Goal: Communication & Community: Connect with others

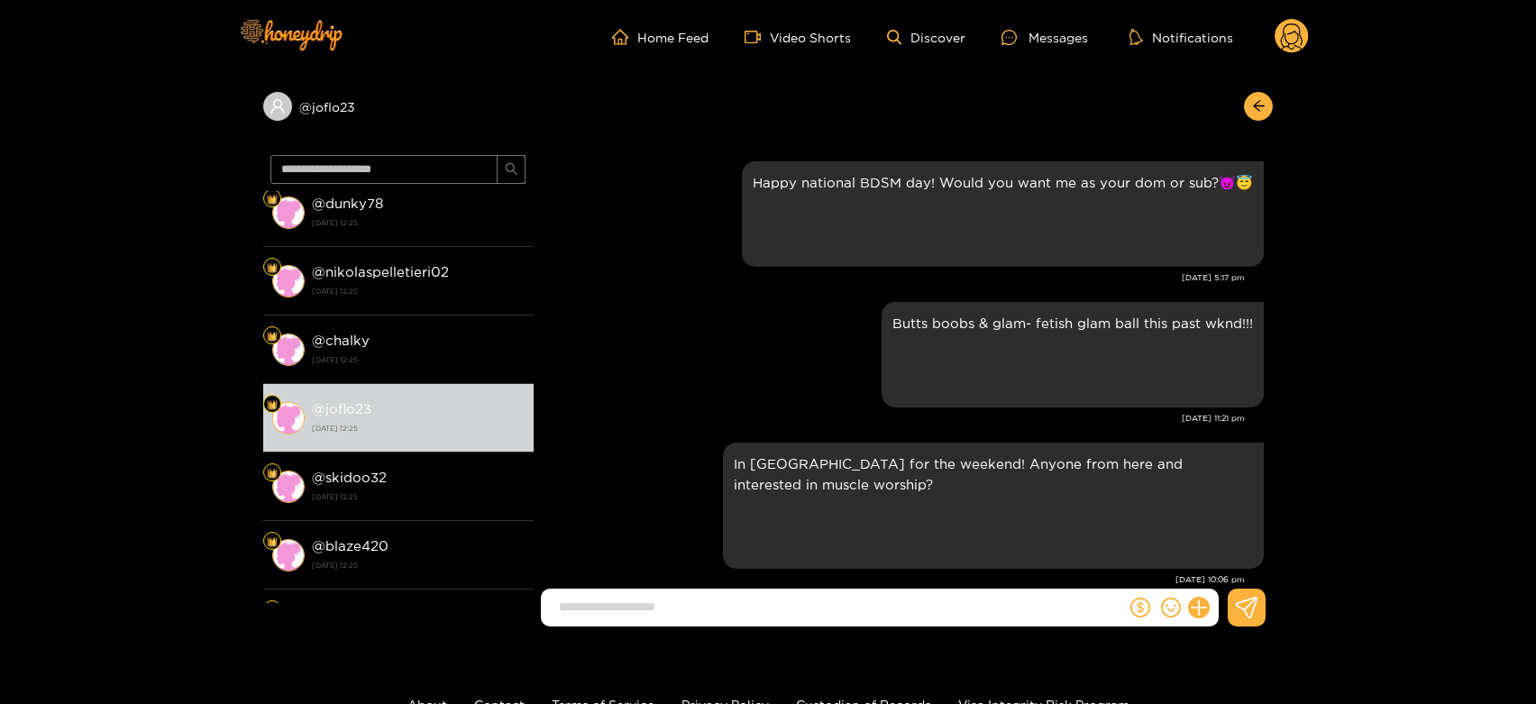
scroll to position [3586, 0]
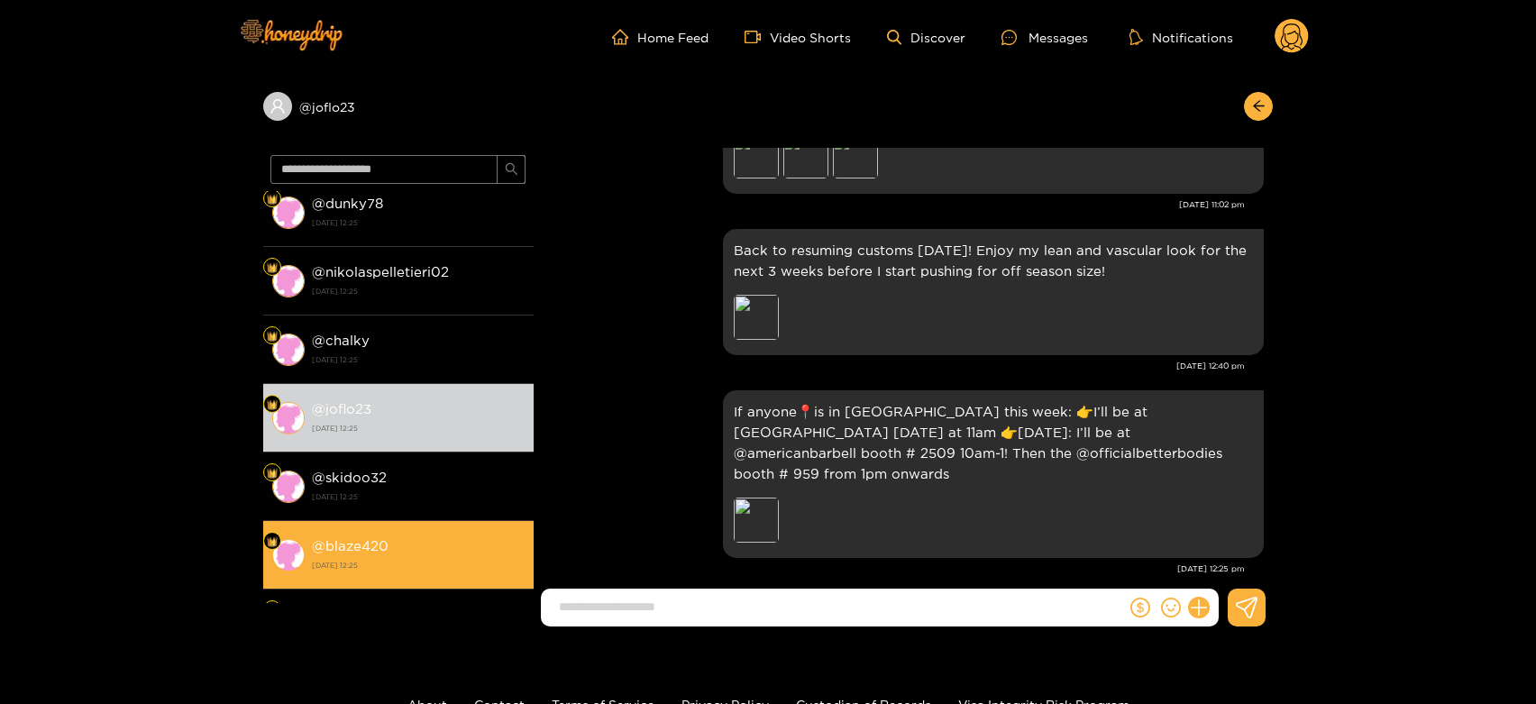
click at [409, 522] on li "@ blaze420 [DATE] 12:25" at bounding box center [398, 555] width 270 height 68
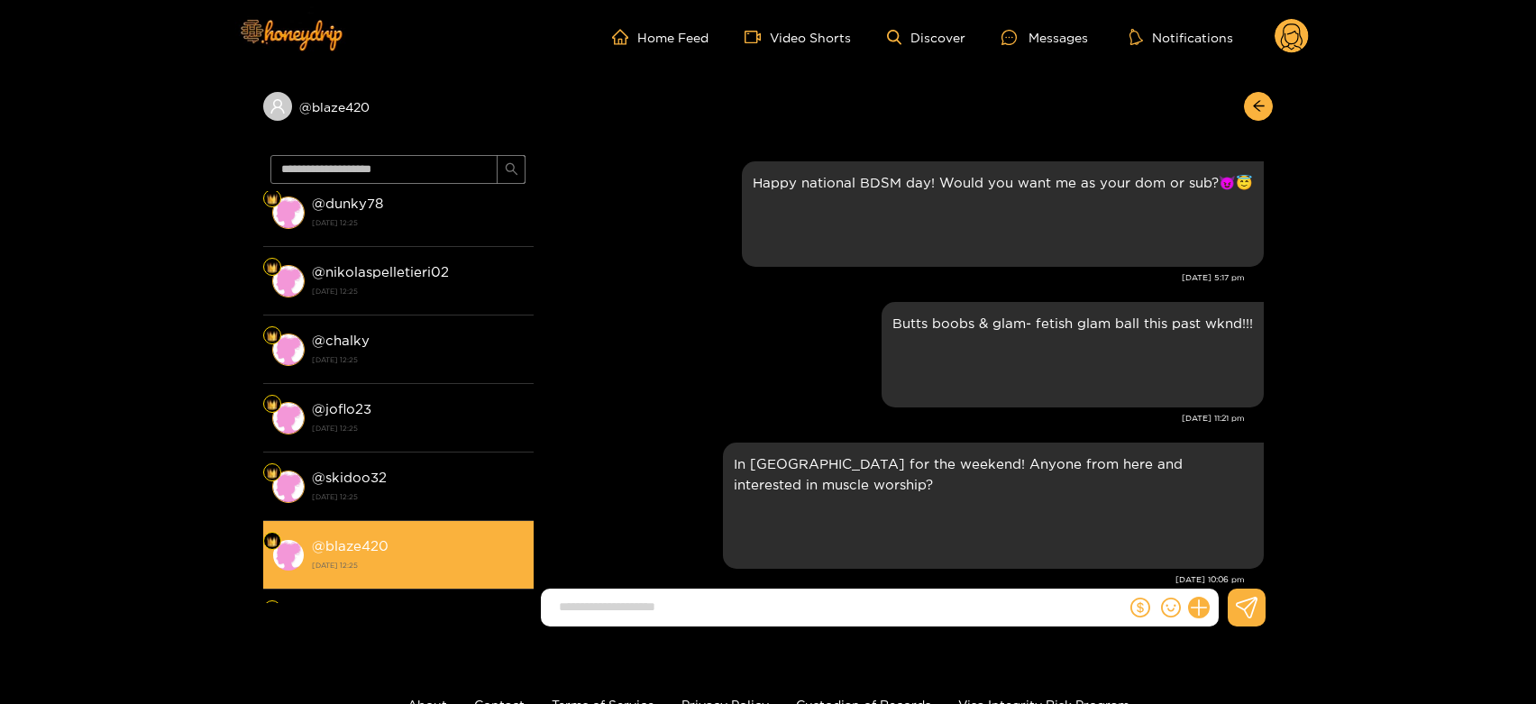
scroll to position [3586, 0]
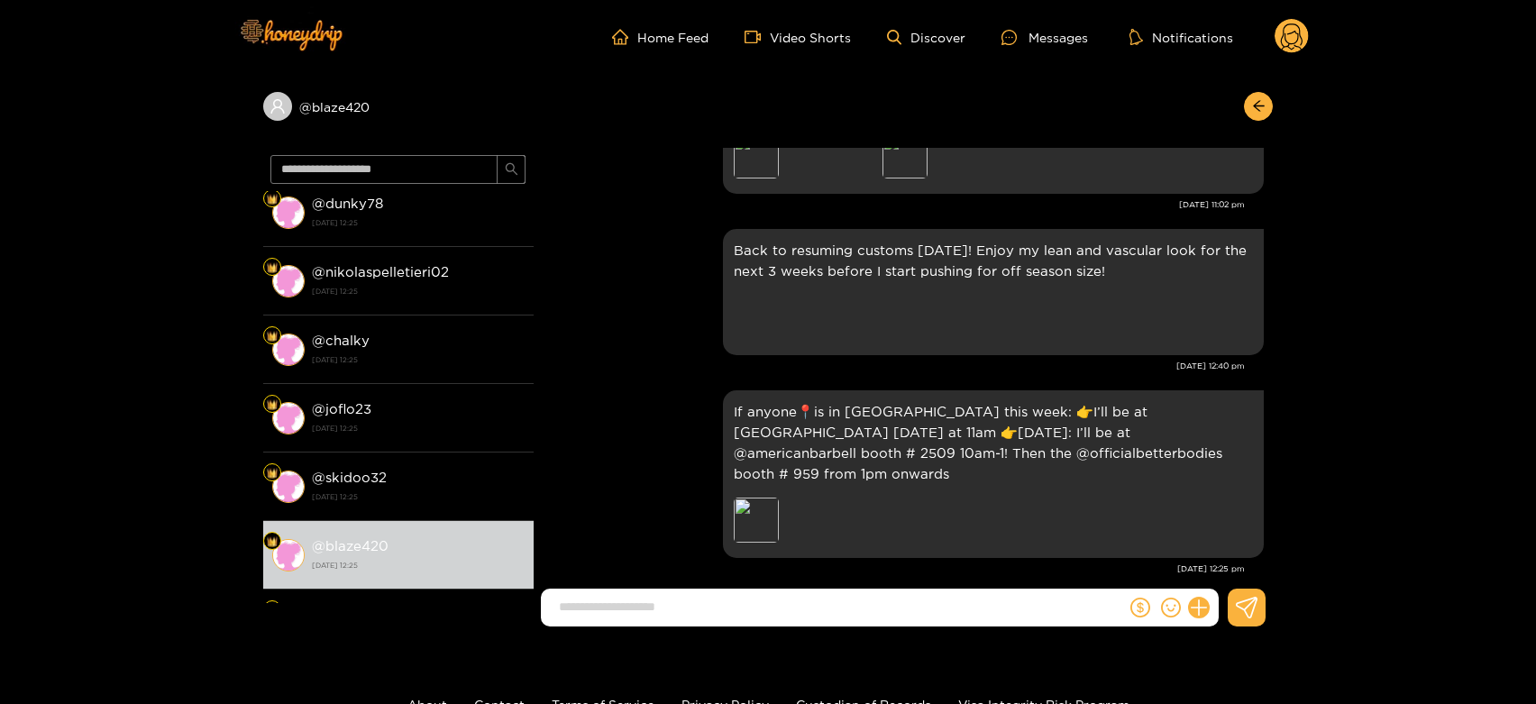
click at [1279, 19] on icon at bounding box center [1291, 37] width 34 height 36
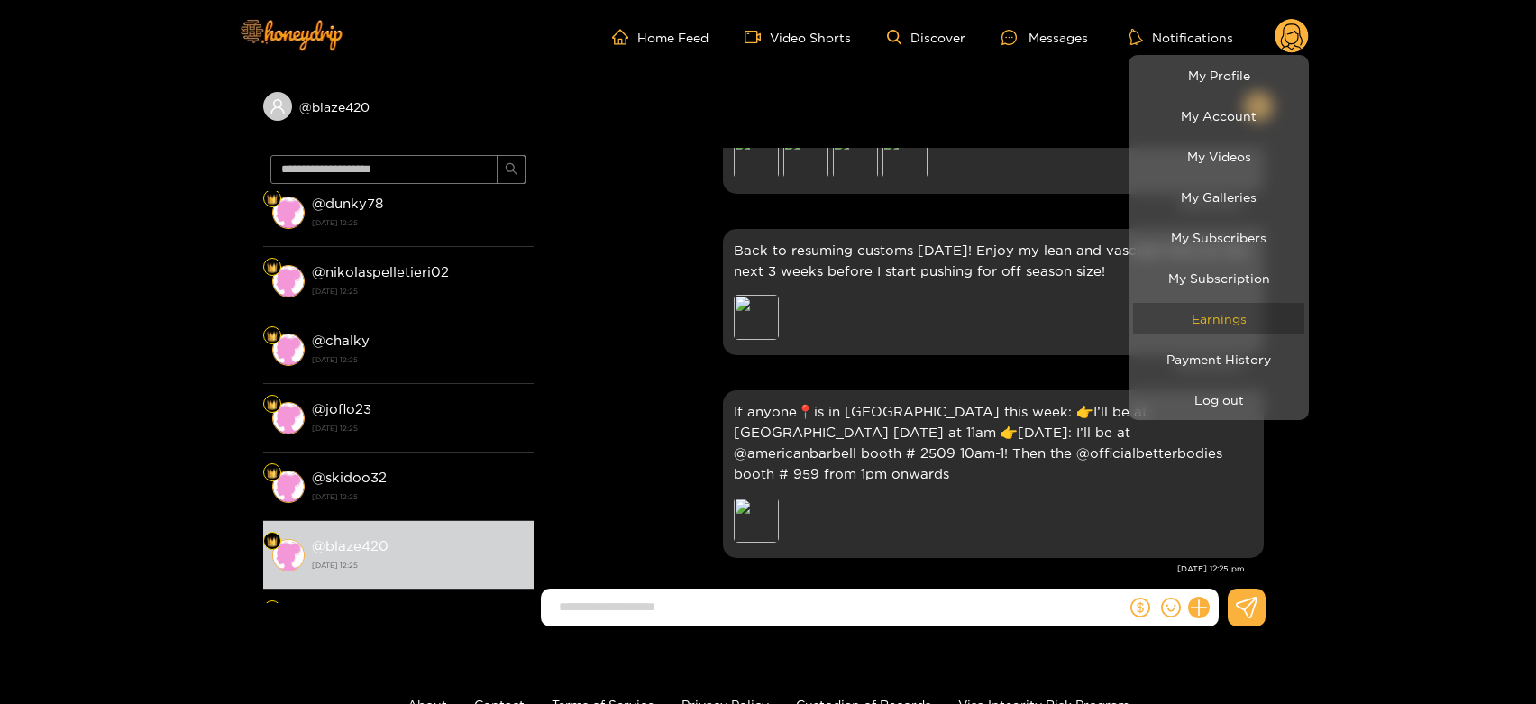
click at [1204, 328] on link "Earnings" at bounding box center [1218, 319] width 171 height 32
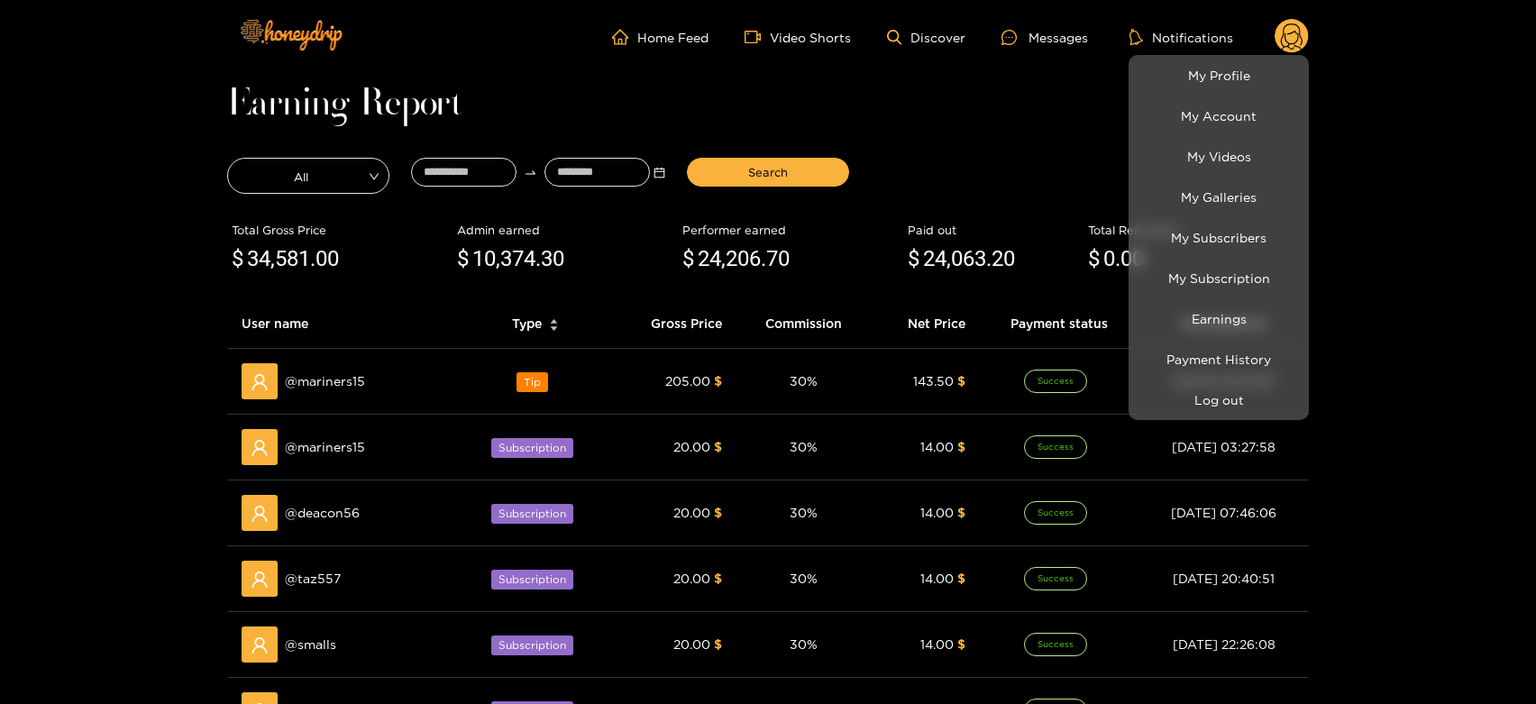
click at [608, 101] on div at bounding box center [768, 352] width 1536 height 704
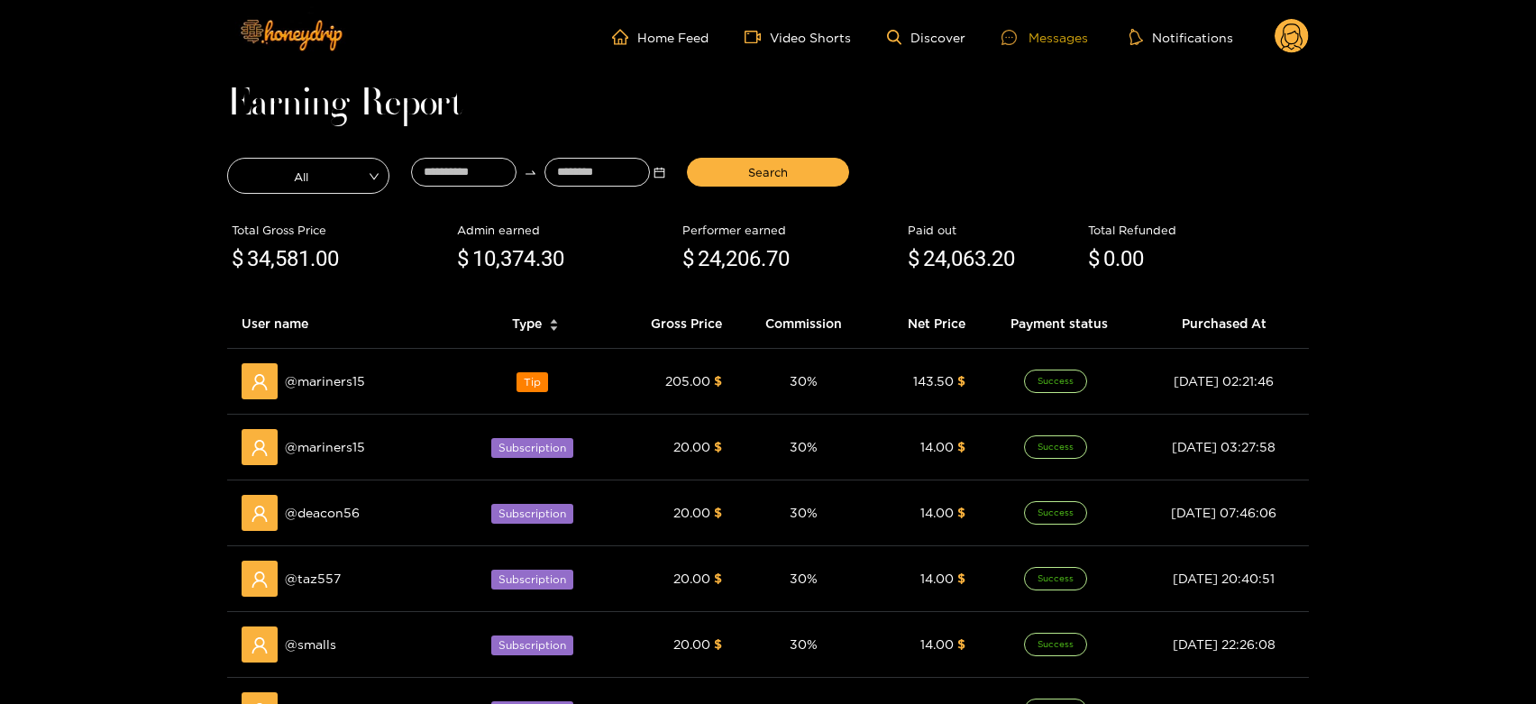
click at [1018, 40] on div at bounding box center [1014, 37] width 27 height 15
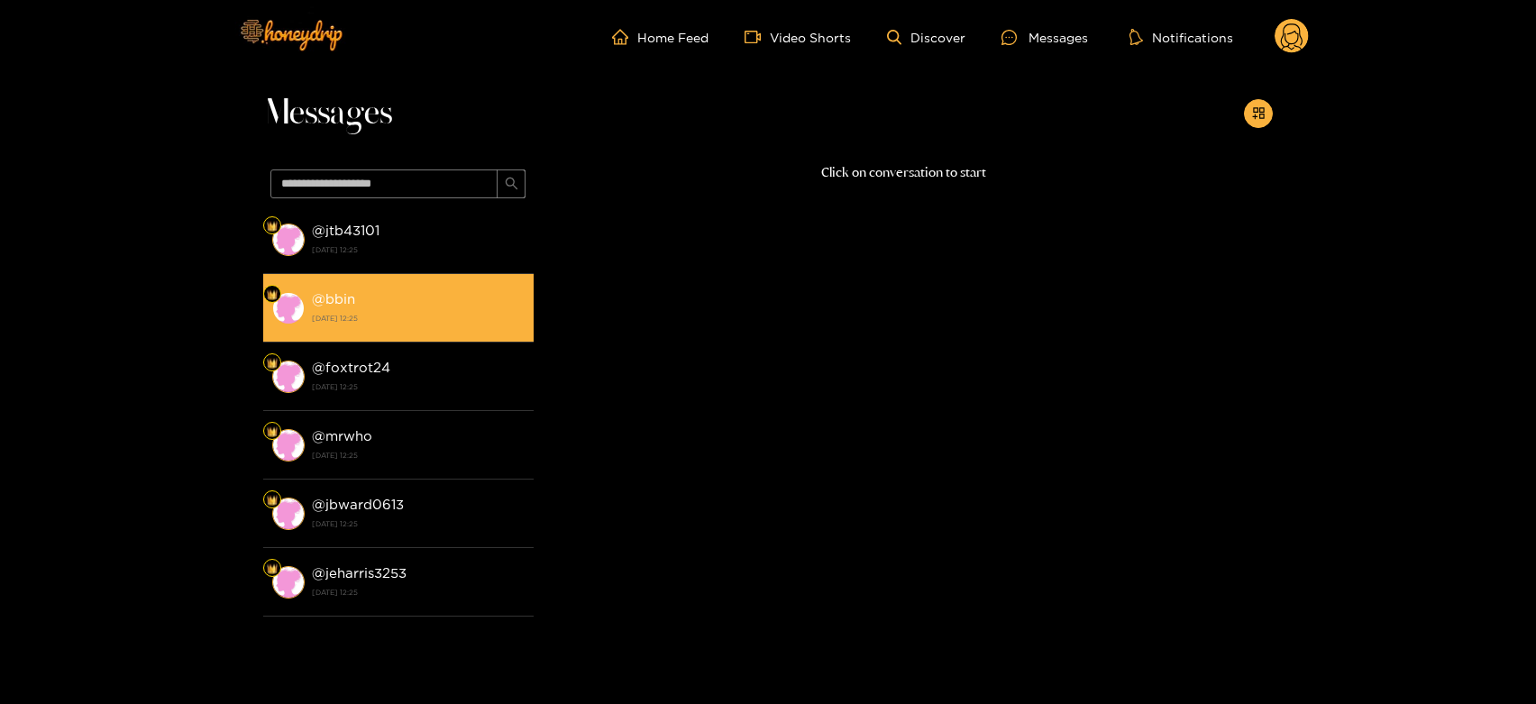
click at [324, 321] on strong "[DATE] 12:25" at bounding box center [418, 318] width 213 height 16
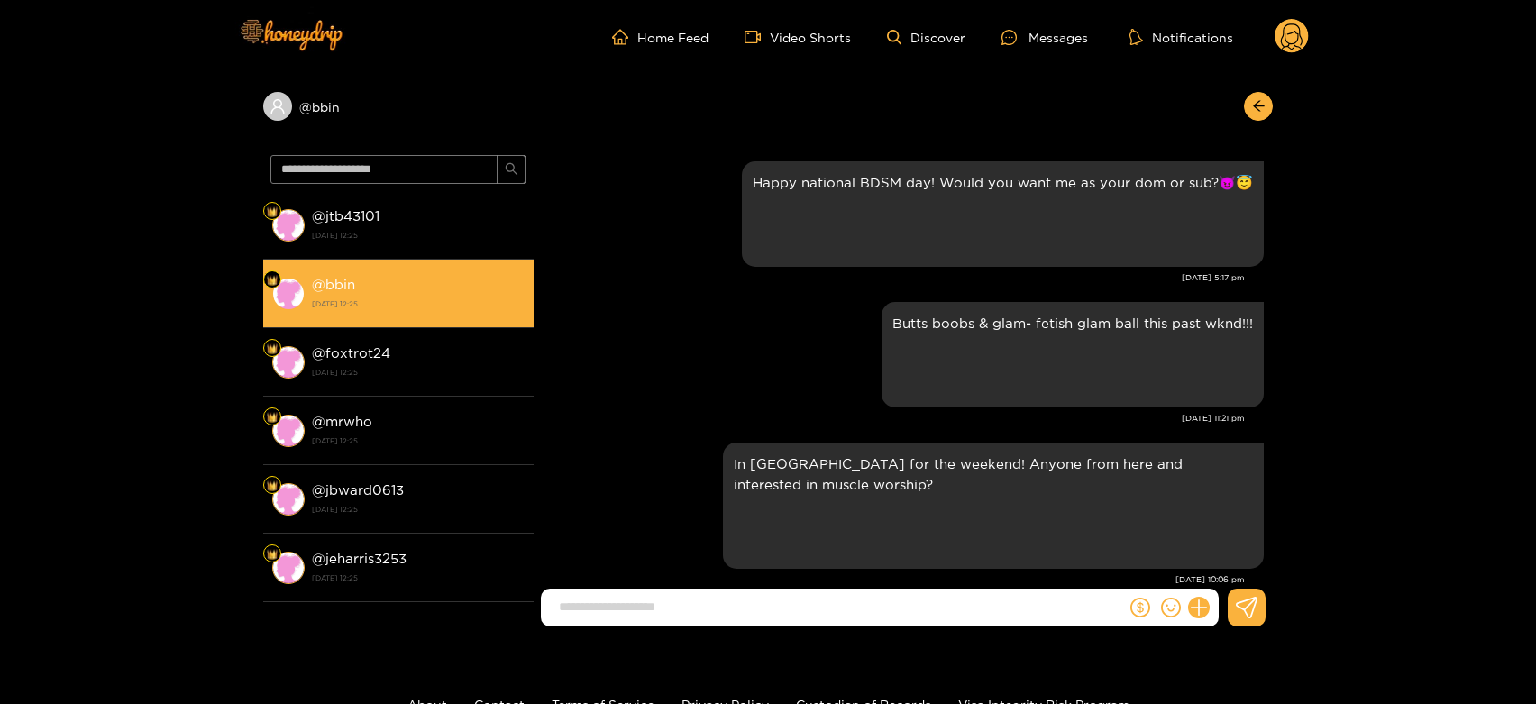
scroll to position [3586, 0]
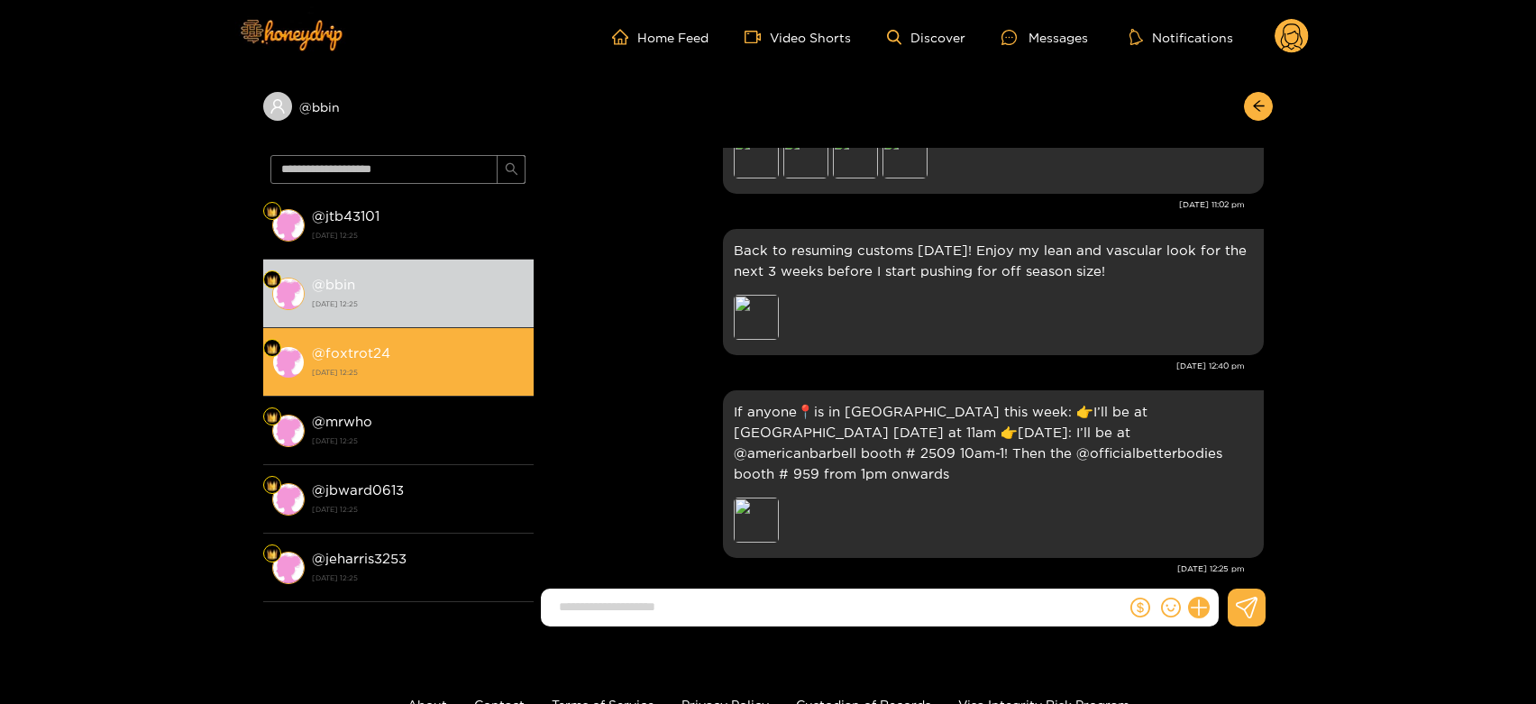
click at [473, 344] on div "@ foxtrot24 [DATE] 12:25" at bounding box center [418, 362] width 213 height 41
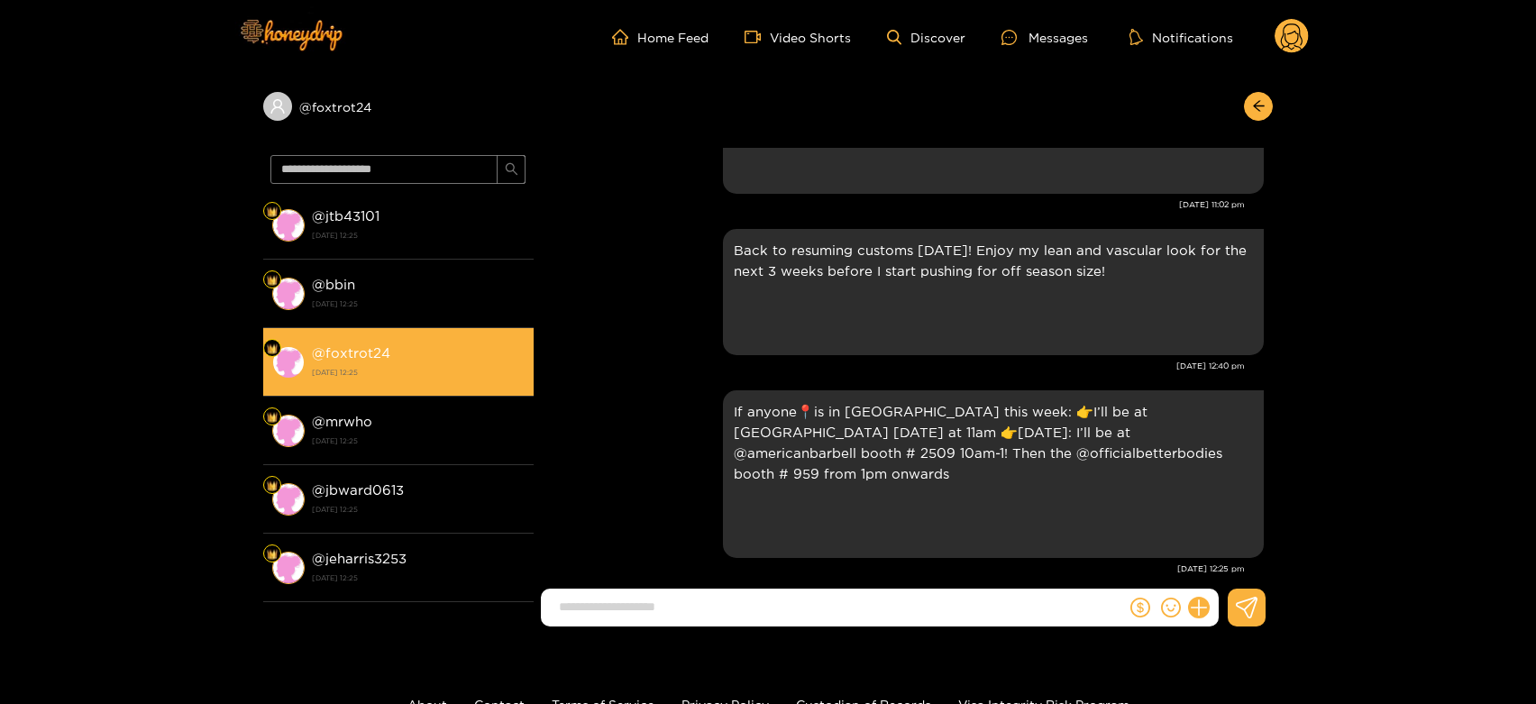
scroll to position [3586, 0]
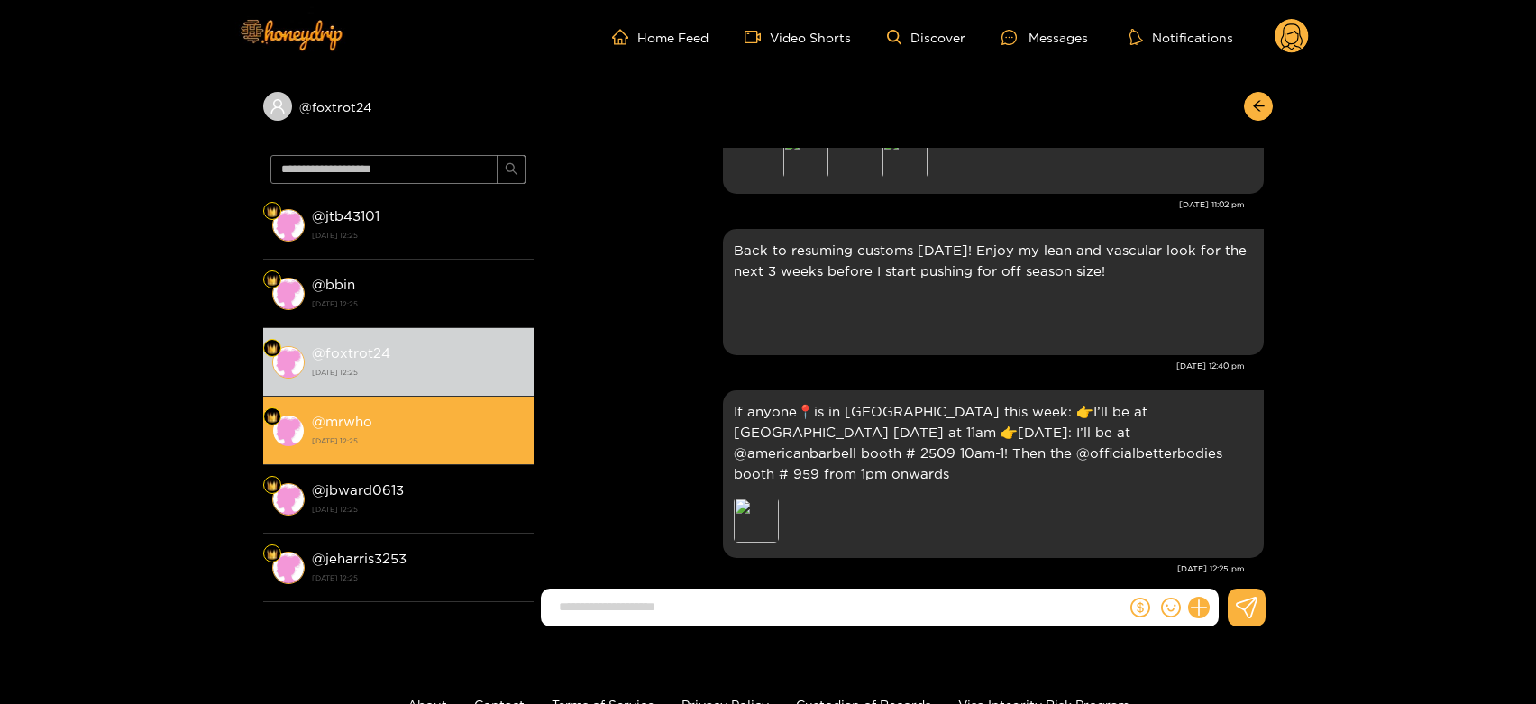
click at [403, 441] on strong "[DATE] 12:25" at bounding box center [418, 441] width 213 height 16
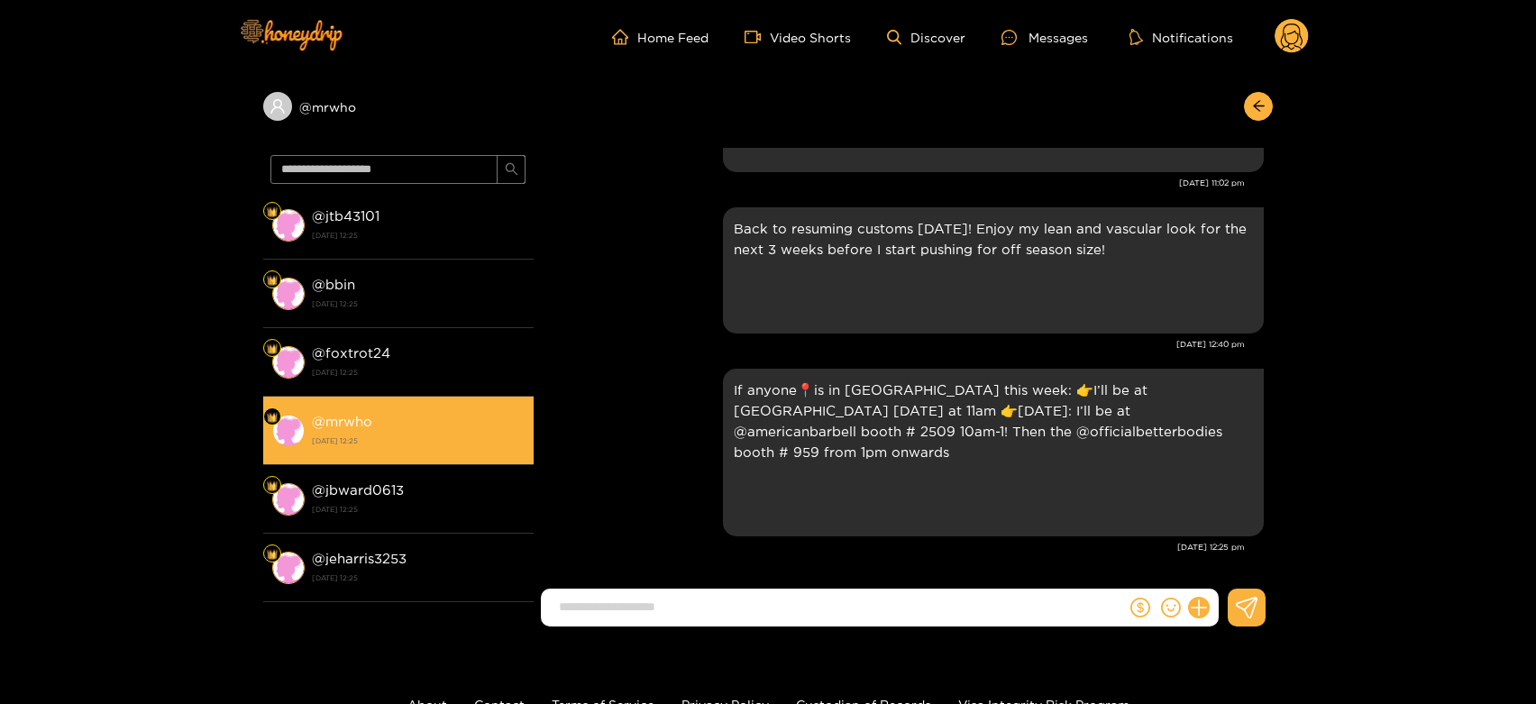
scroll to position [3586, 0]
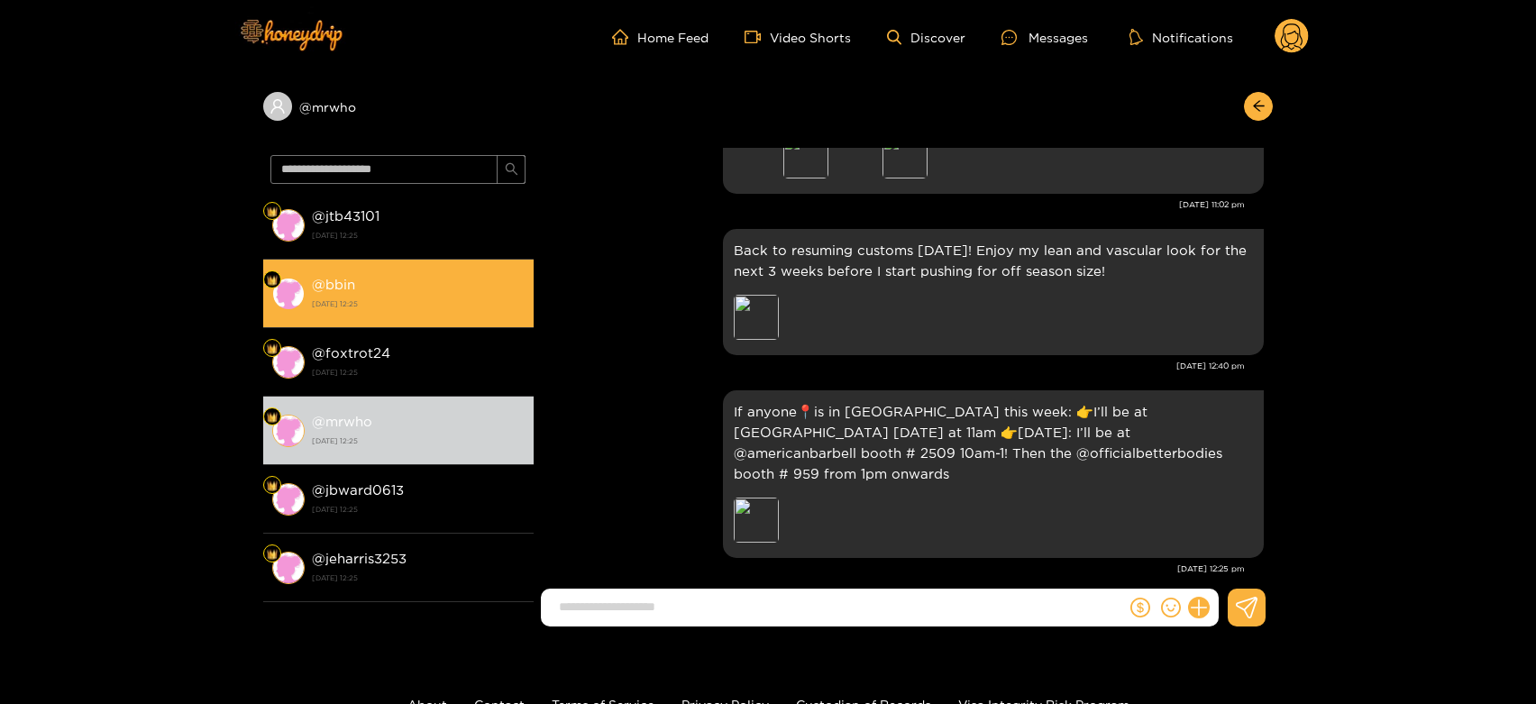
click at [312, 296] on strong "[DATE] 12:25" at bounding box center [418, 304] width 213 height 16
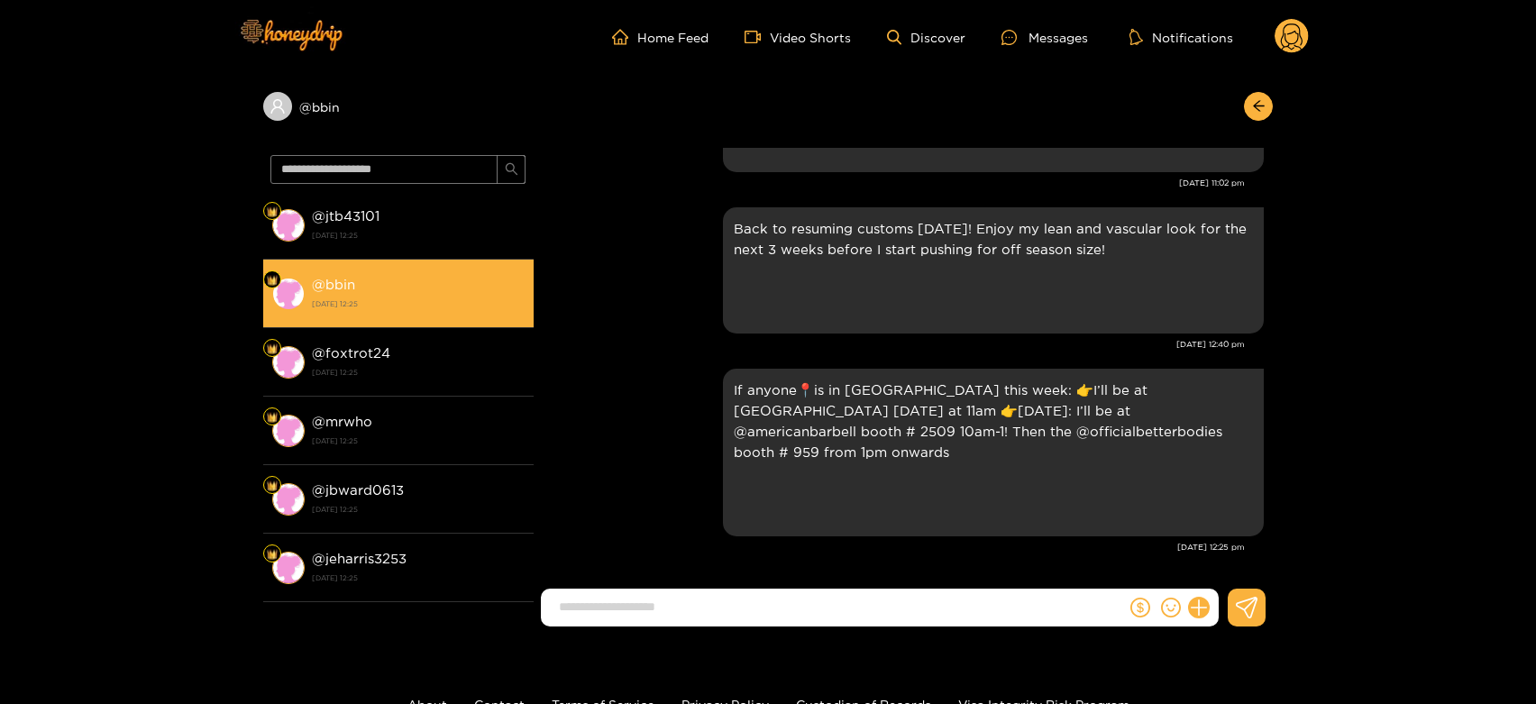
scroll to position [3586, 0]
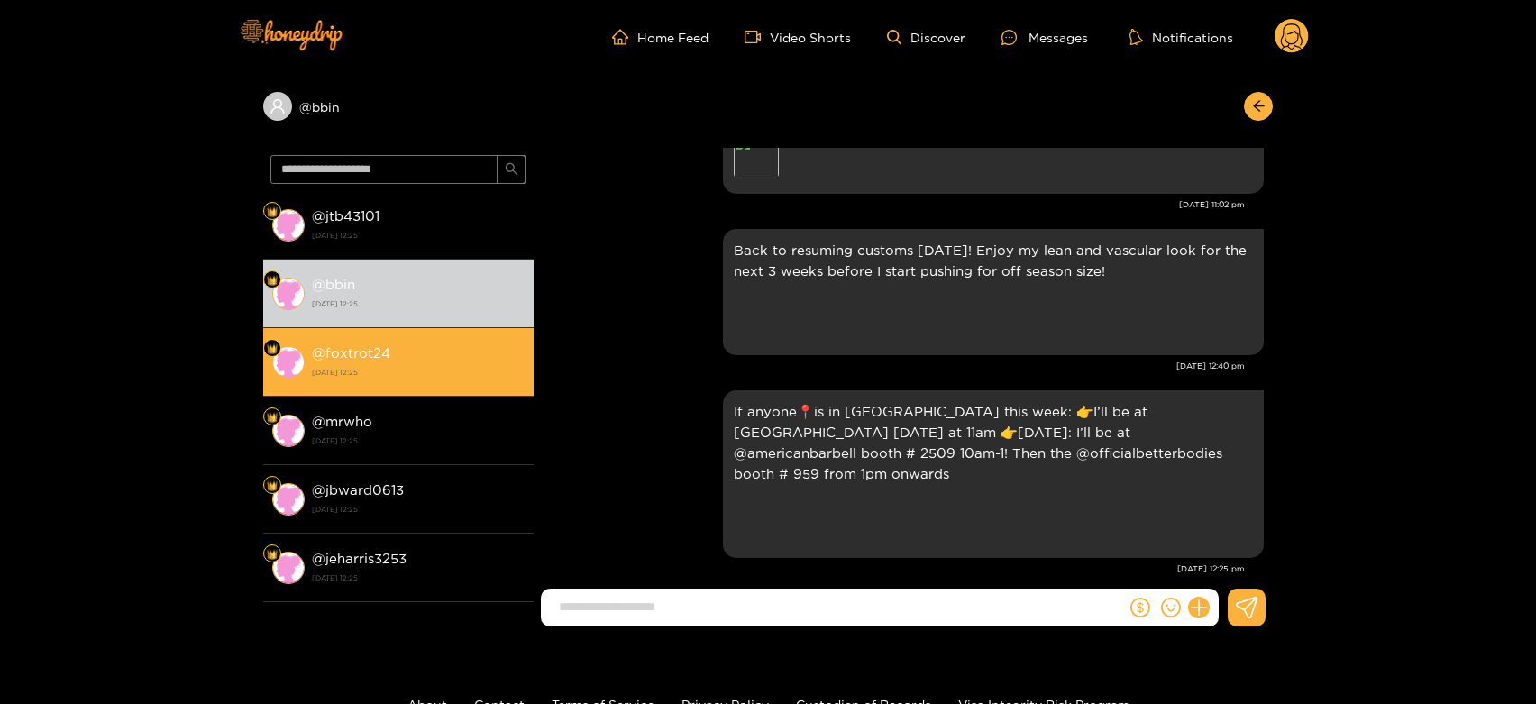
click at [369, 353] on strong "@ foxtrot24" at bounding box center [351, 352] width 78 height 15
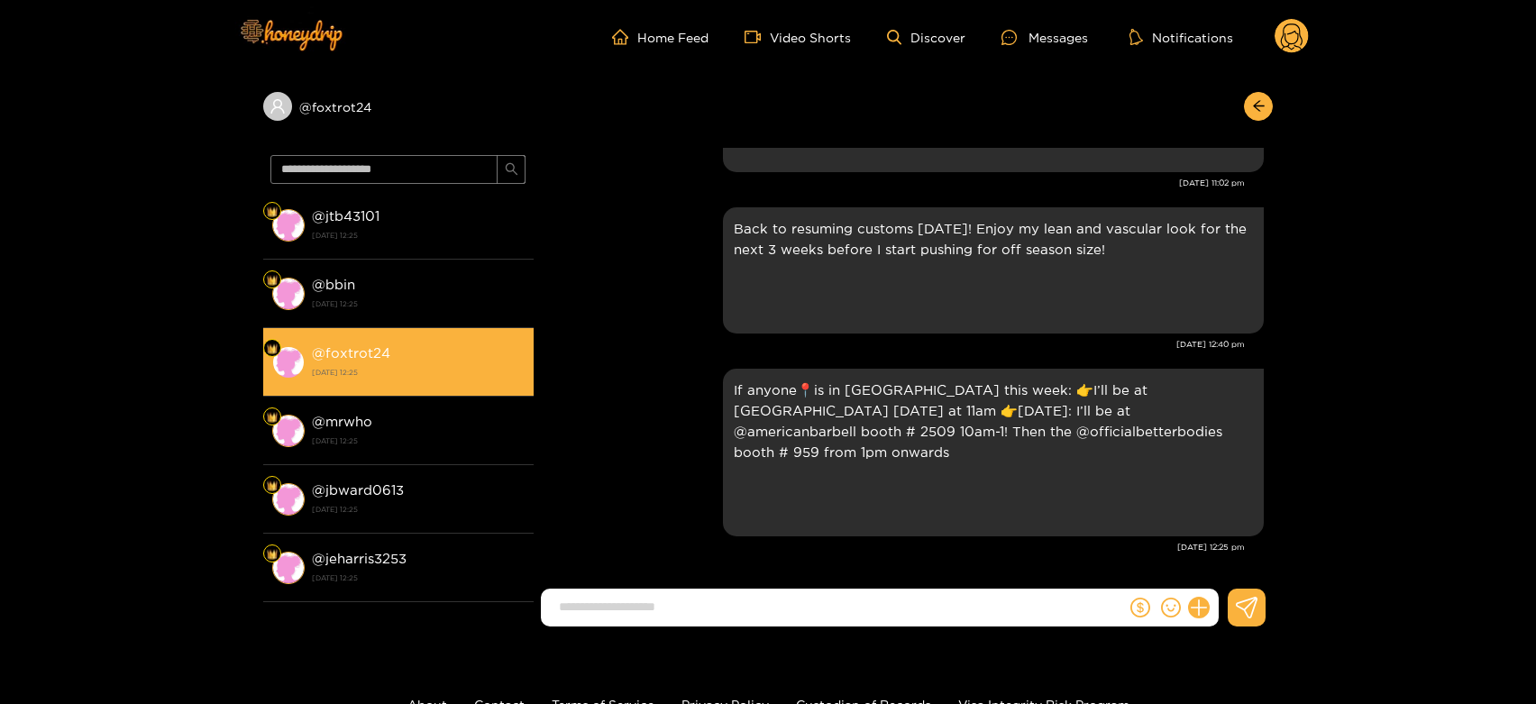
scroll to position [3586, 0]
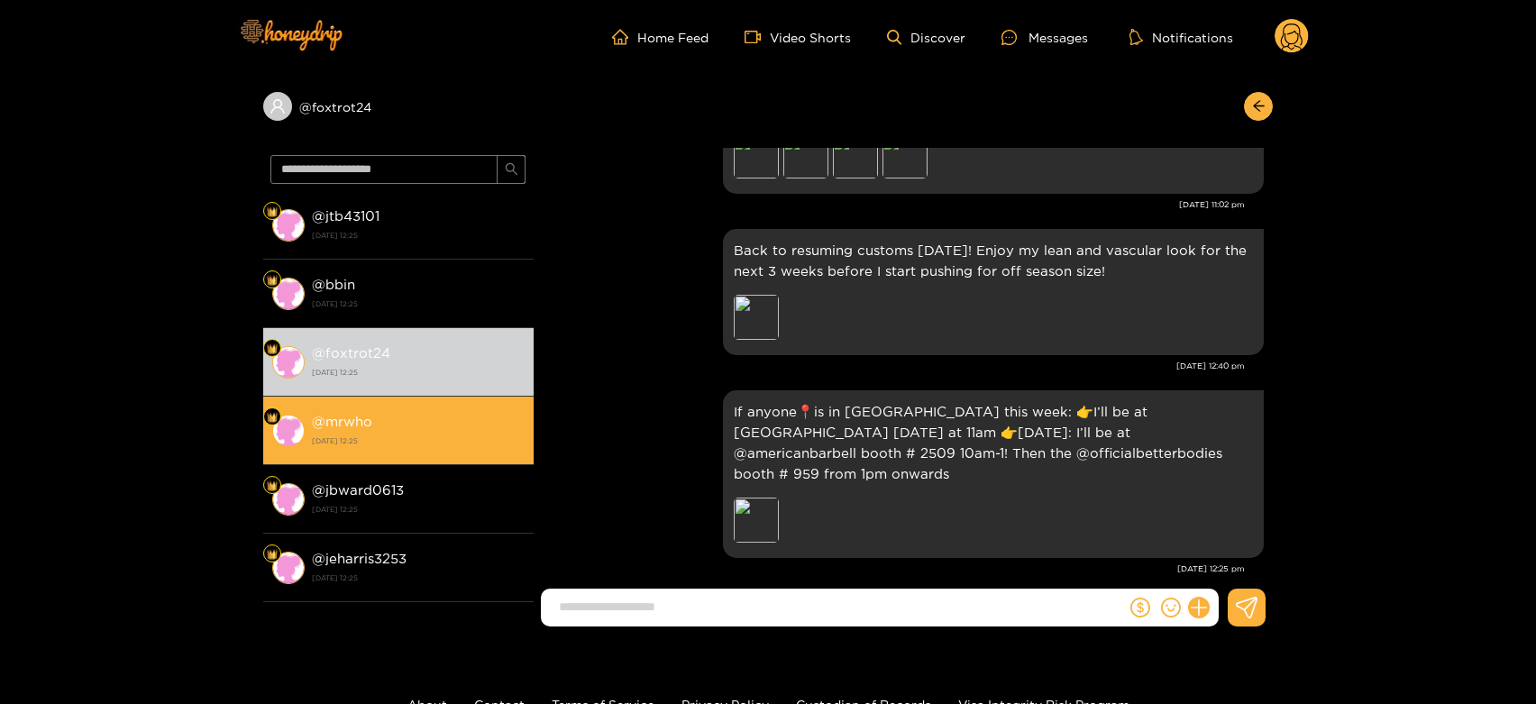
click at [385, 414] on div "@ mrwho [DATE] 12:25" at bounding box center [418, 430] width 213 height 41
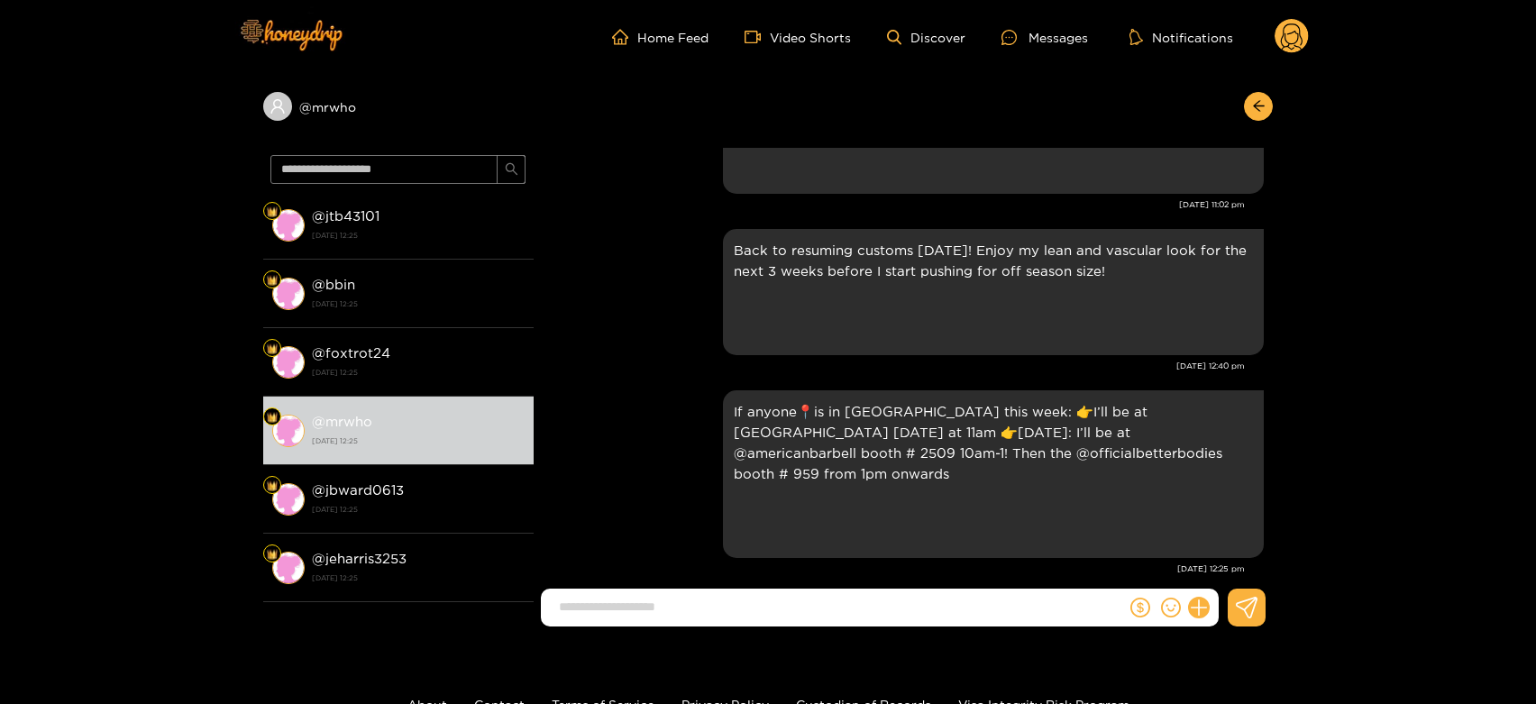
click at [1300, 32] on icon at bounding box center [1292, 39] width 22 height 32
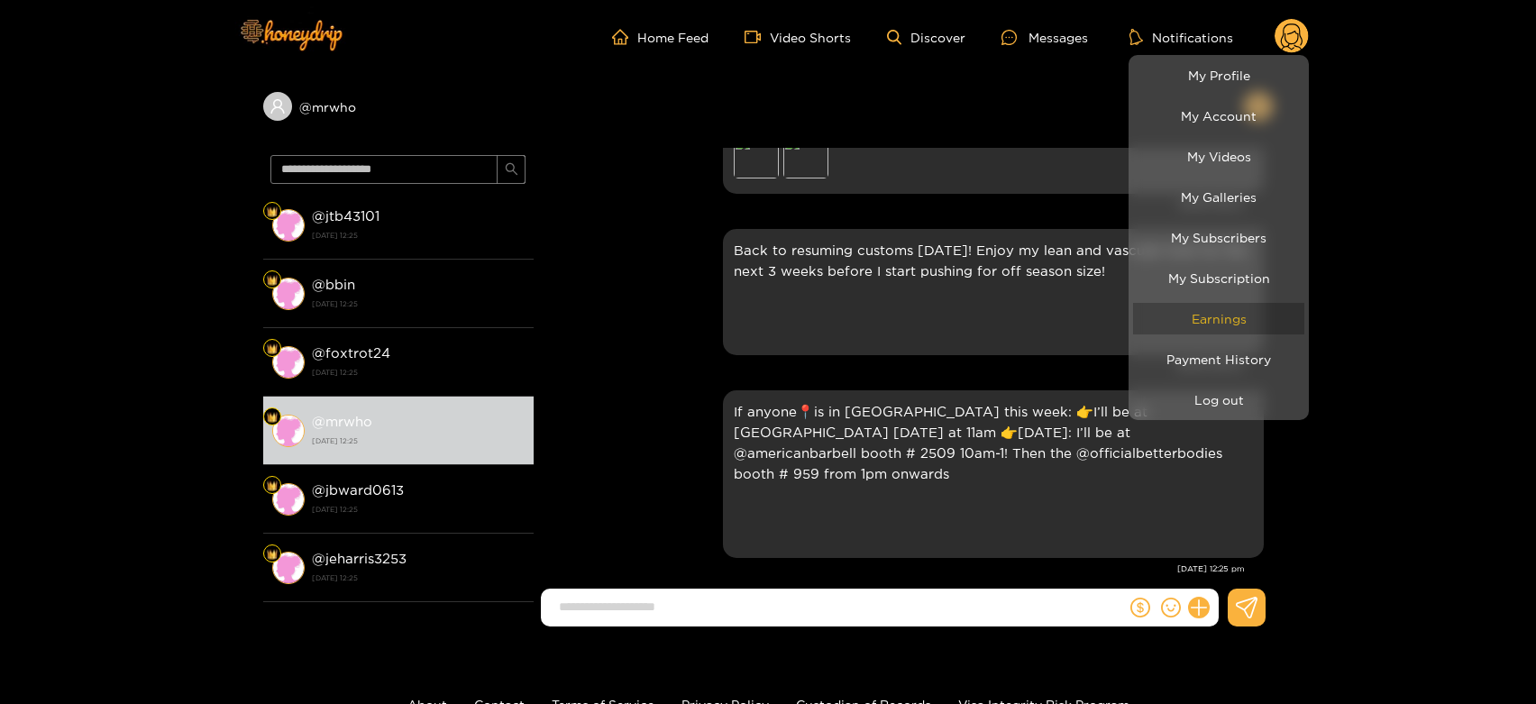
click at [1224, 303] on link "Earnings" at bounding box center [1218, 319] width 171 height 32
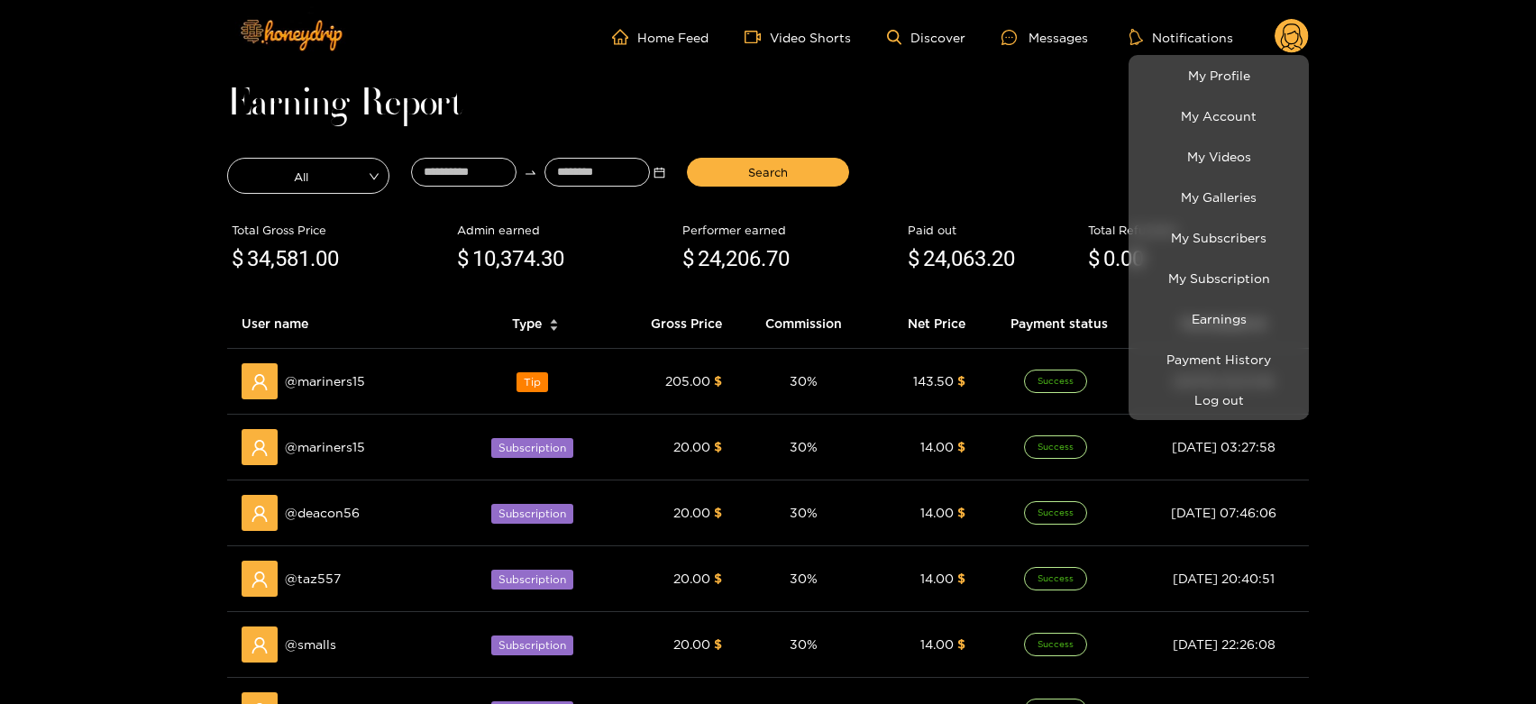
click at [334, 379] on div at bounding box center [768, 352] width 1536 height 704
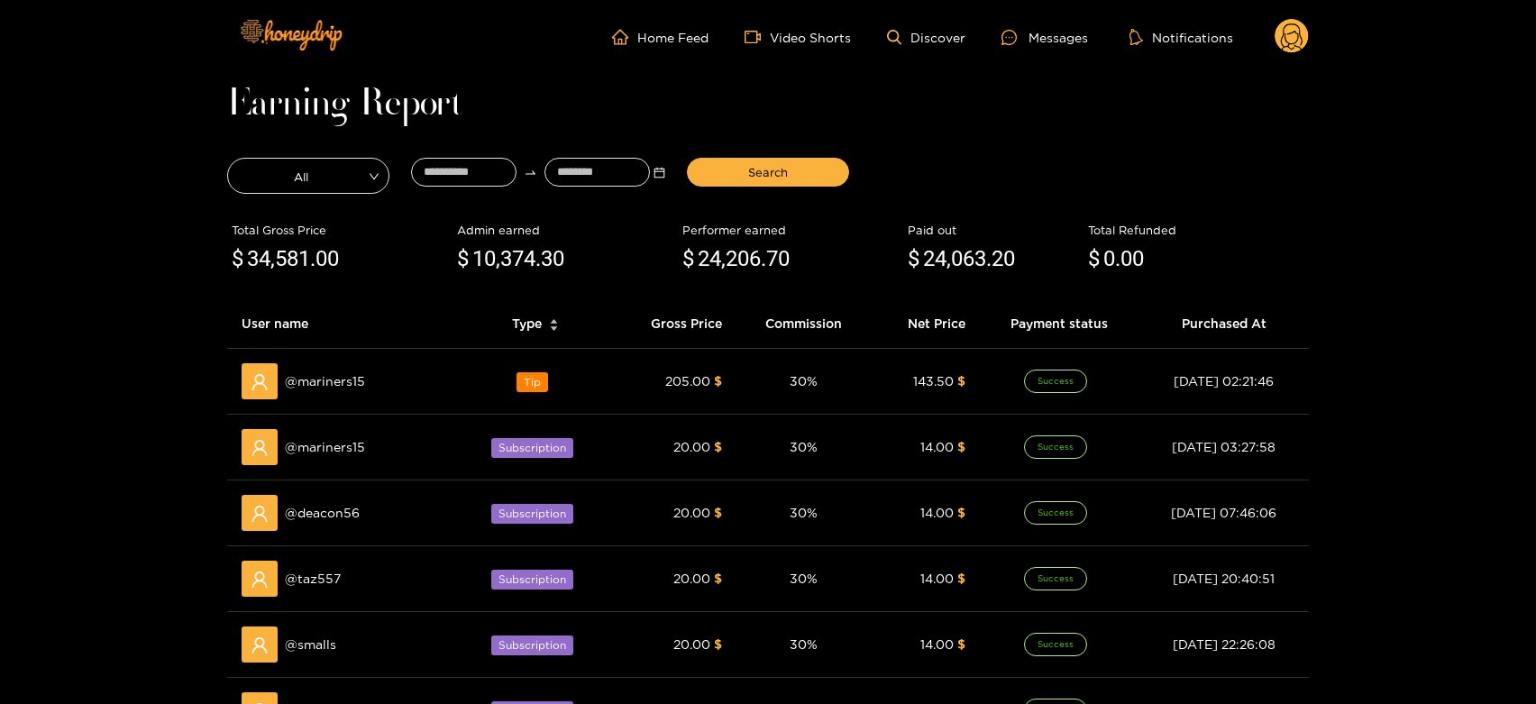
click at [334, 379] on span "@ mariners15" at bounding box center [325, 381] width 80 height 20
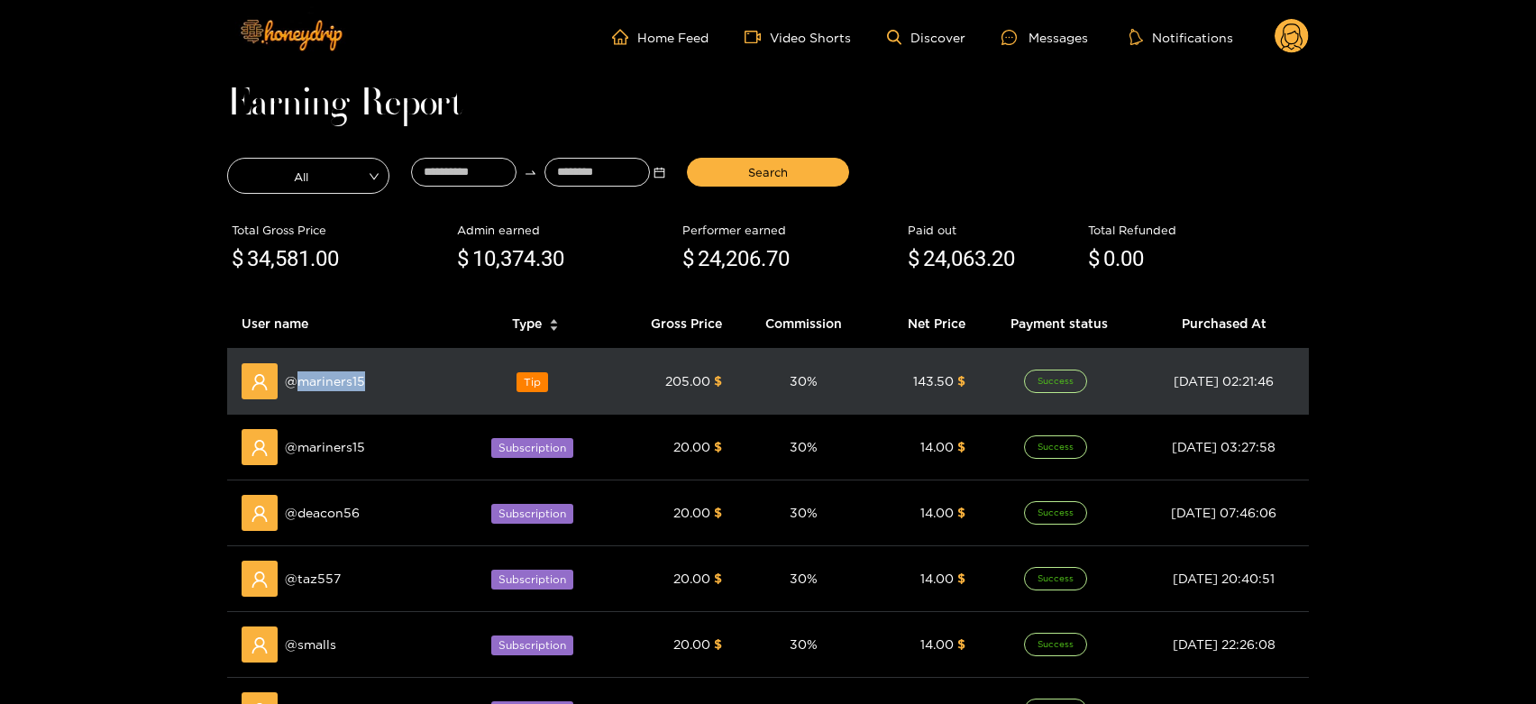
copy span "mariners15"
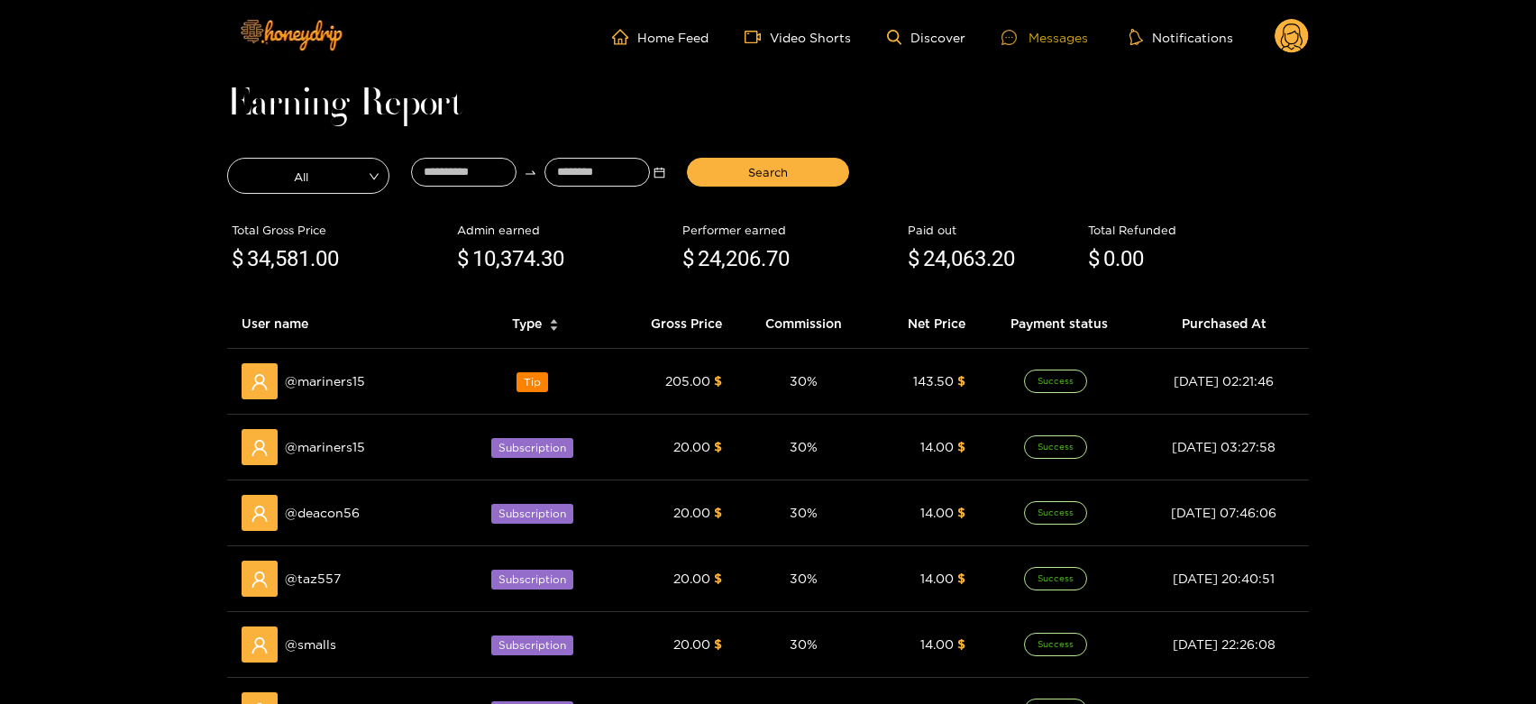
click at [1033, 39] on div "Messages" at bounding box center [1044, 37] width 87 height 21
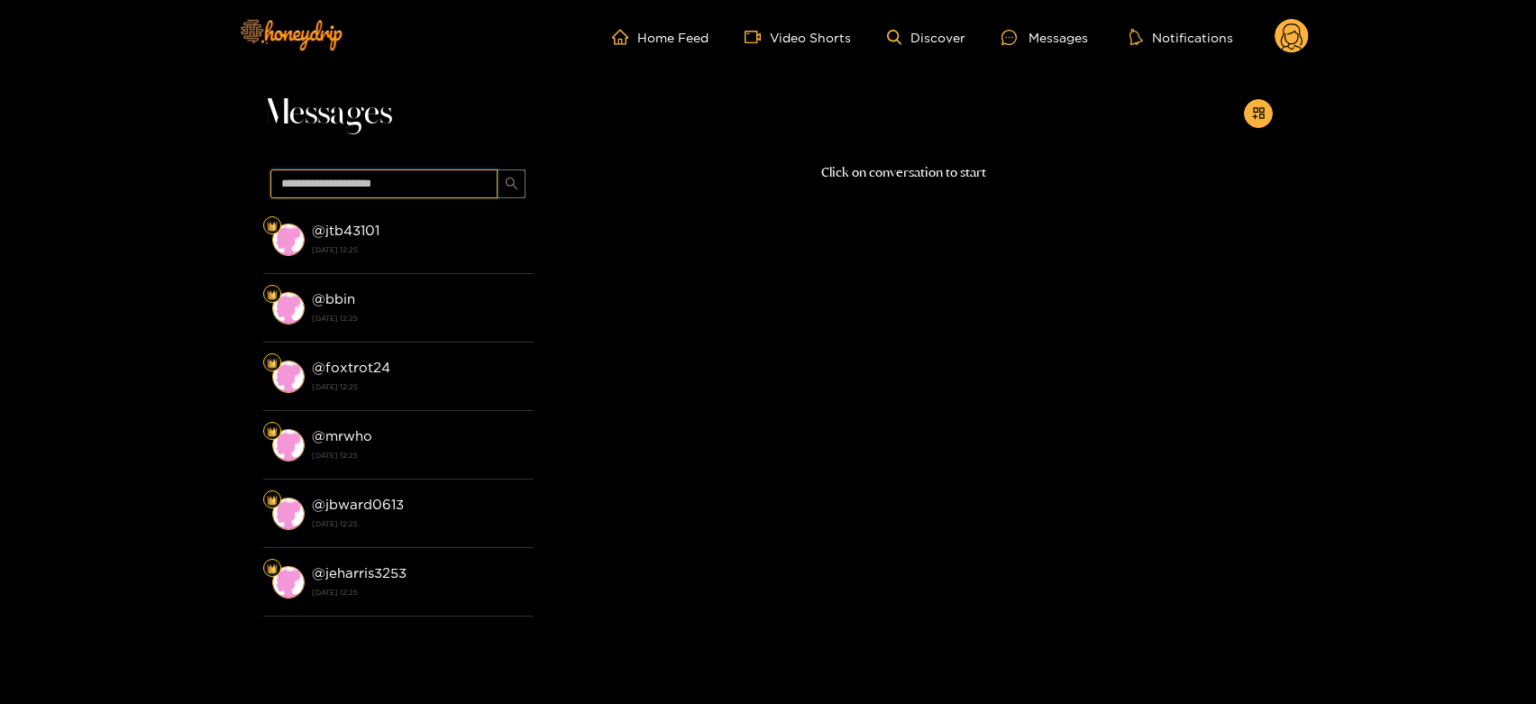
click at [433, 190] on input "text" at bounding box center [383, 183] width 227 height 29
paste input "**********"
type input "**********"
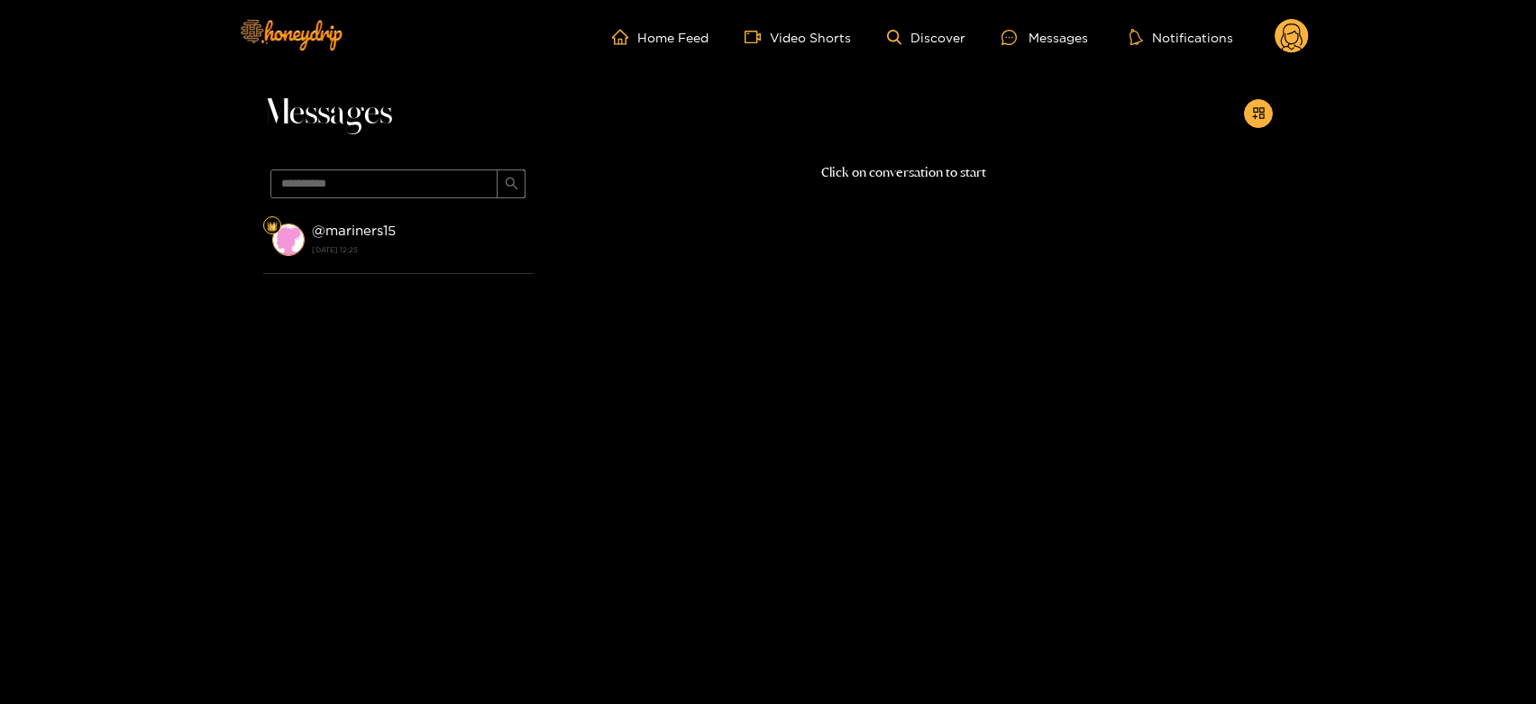
click at [440, 236] on div "@ mariners15 [DATE] 12:25" at bounding box center [418, 239] width 213 height 41
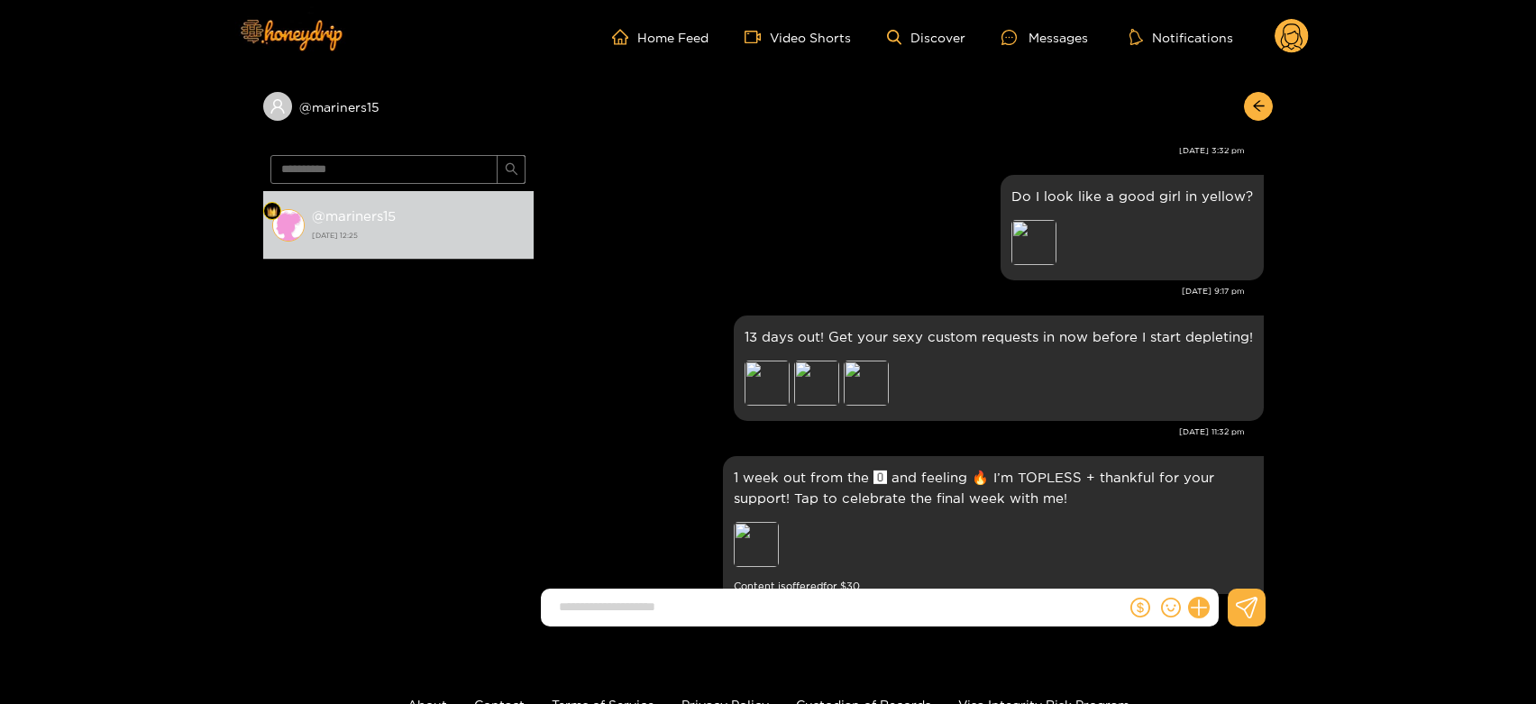
scroll to position [562, 0]
